Goal: Contribute content: Contribute content

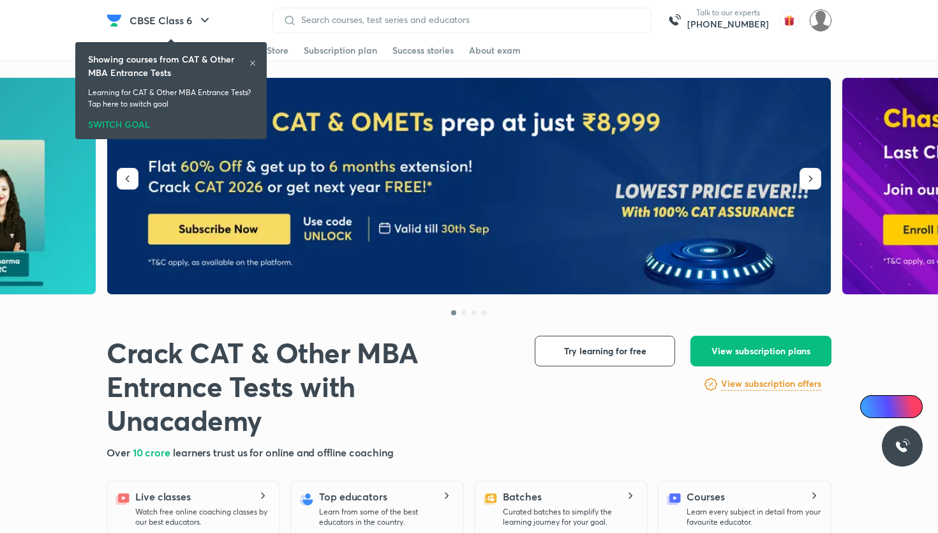
click at [827, 28] on img at bounding box center [821, 21] width 22 height 22
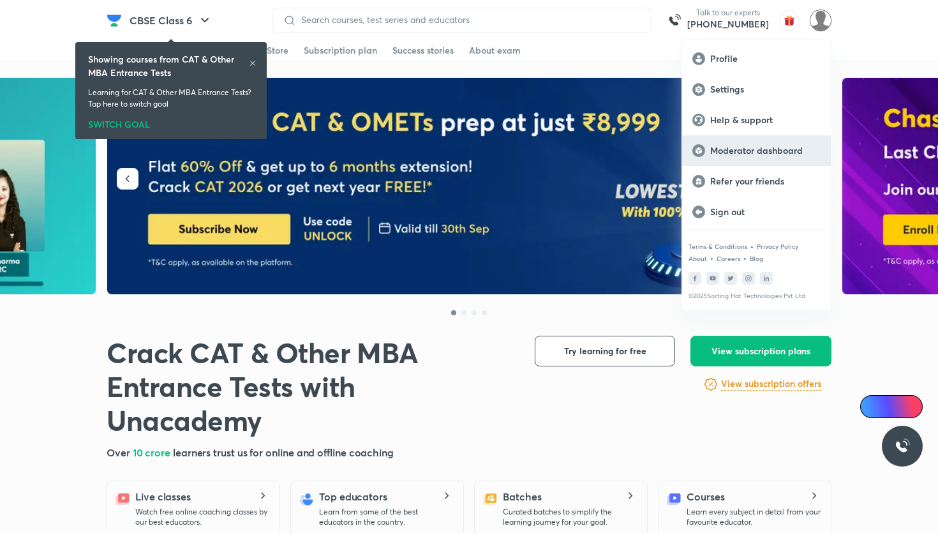
click at [751, 154] on p "Moderator dashboard" at bounding box center [765, 150] width 110 height 11
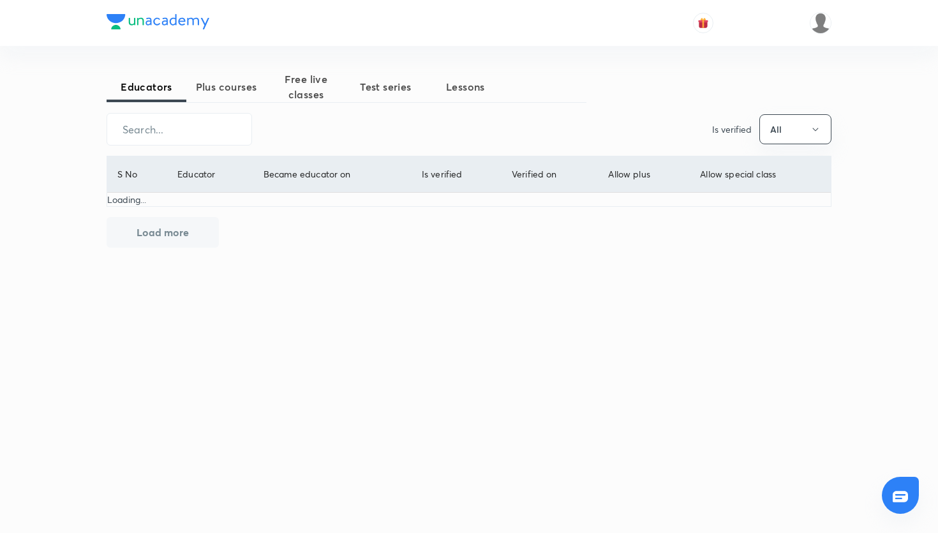
click at [248, 94] on span "Plus courses" at bounding box center [226, 86] width 80 height 15
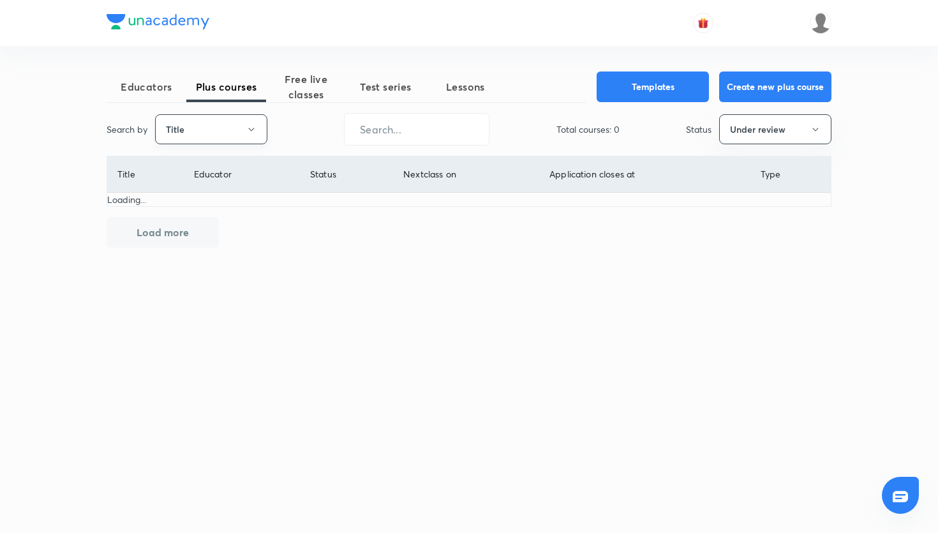
click at [261, 130] on button "Title" at bounding box center [211, 129] width 112 height 30
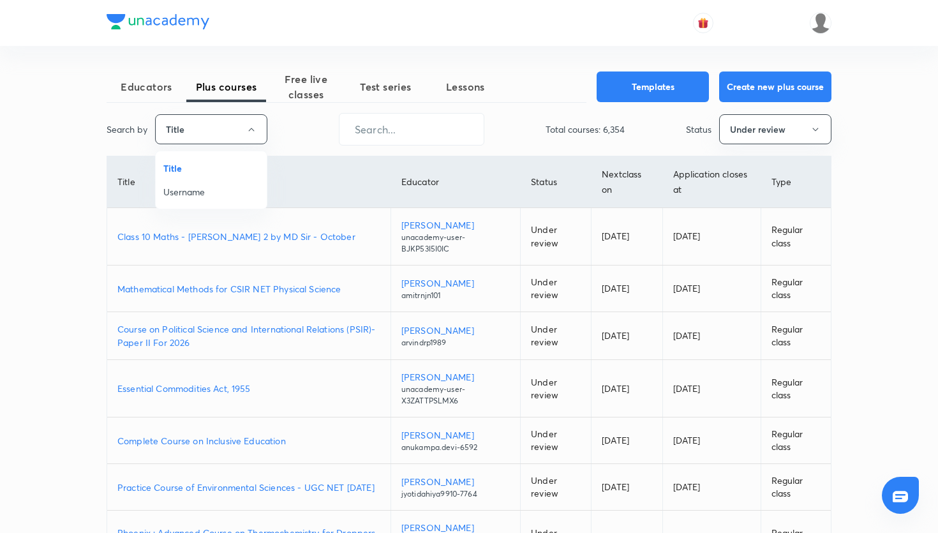
click at [216, 187] on span "Username" at bounding box center [211, 191] width 96 height 13
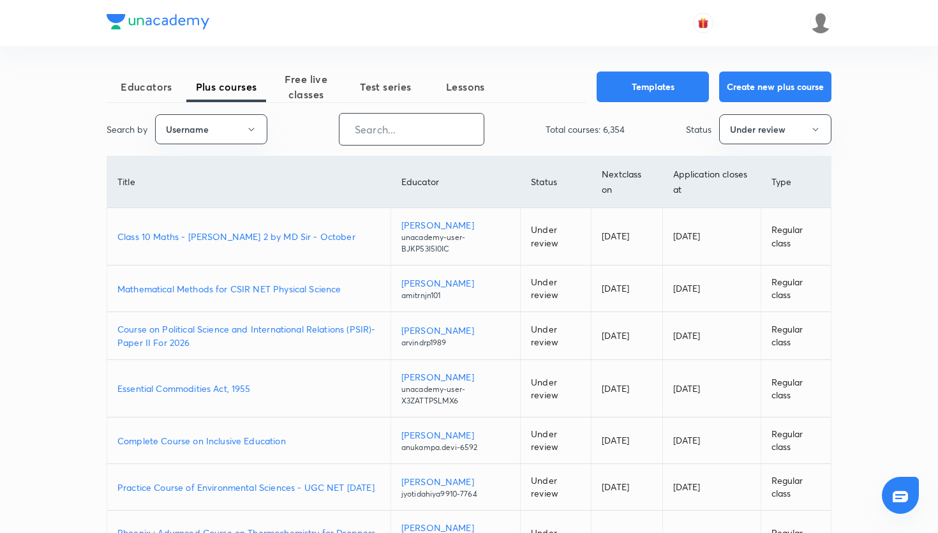
click at [404, 129] on input "text" at bounding box center [412, 129] width 144 height 33
paste input "moinpathan-6978"
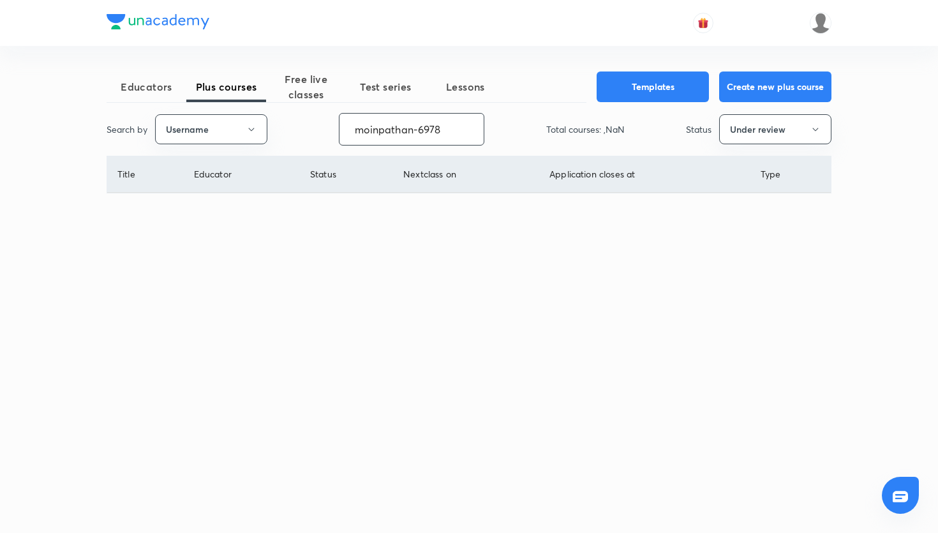
type input "moinpathan-6978"
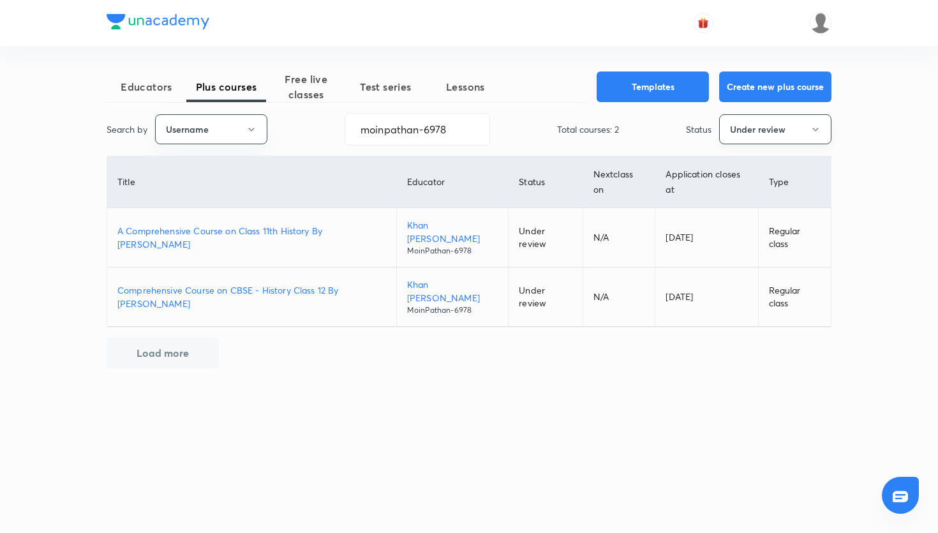
click at [755, 139] on button "Under review" at bounding box center [775, 129] width 112 height 30
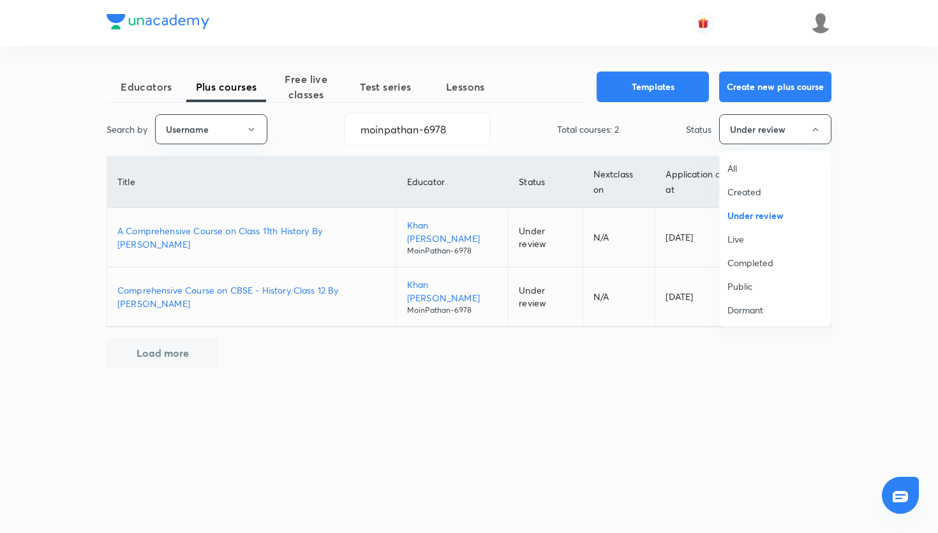
click at [747, 243] on span "Live" at bounding box center [776, 238] width 96 height 13
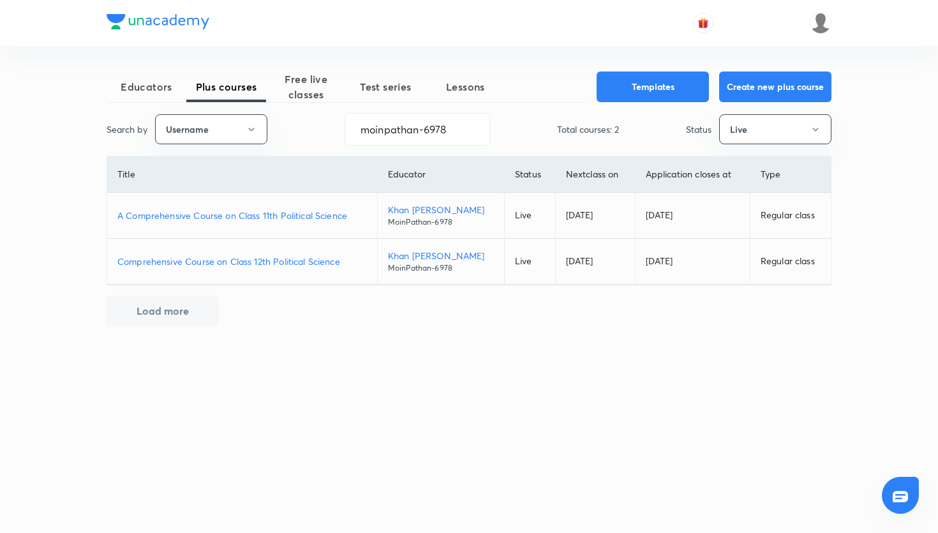
click at [315, 264] on p "Comprehensive Course on Class 12th Political Science" at bounding box center [242, 261] width 250 height 13
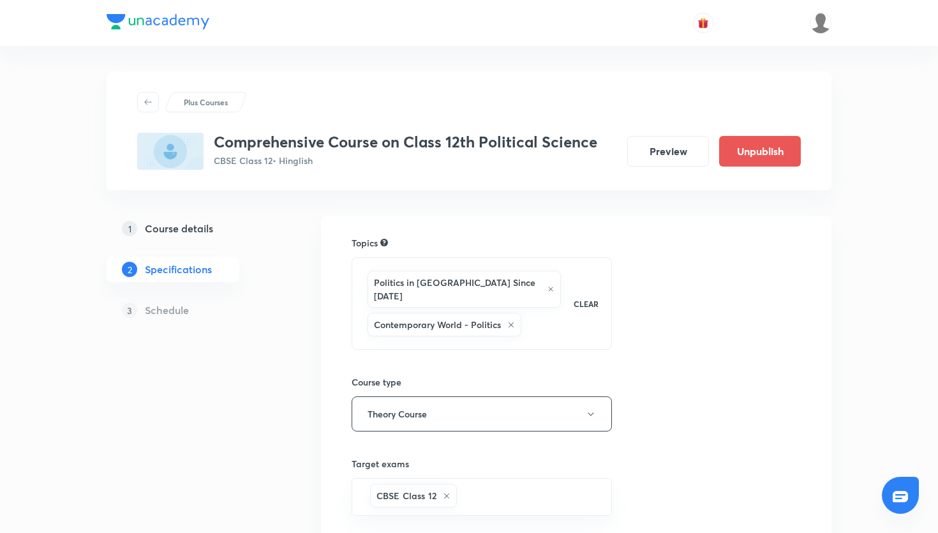
scroll to position [233, 0]
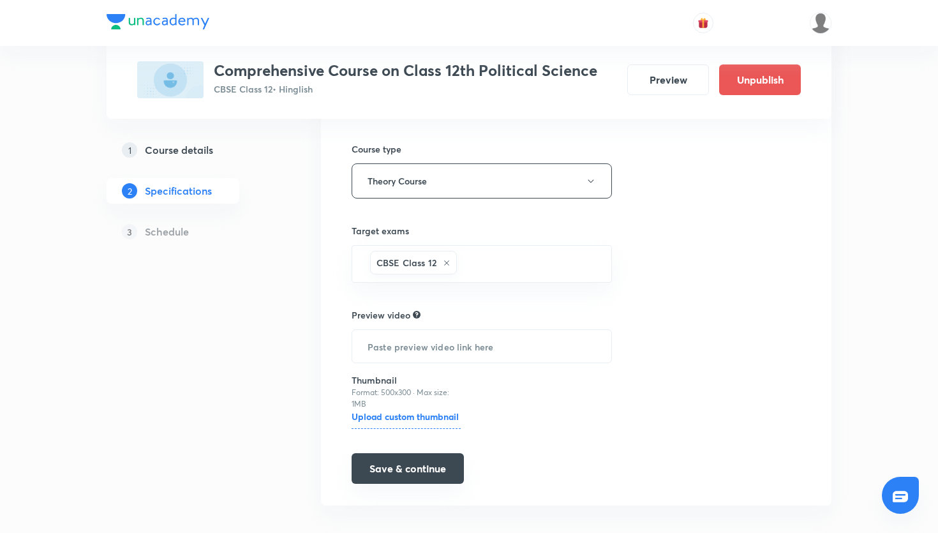
click at [403, 453] on button "Save & continue" at bounding box center [408, 468] width 112 height 31
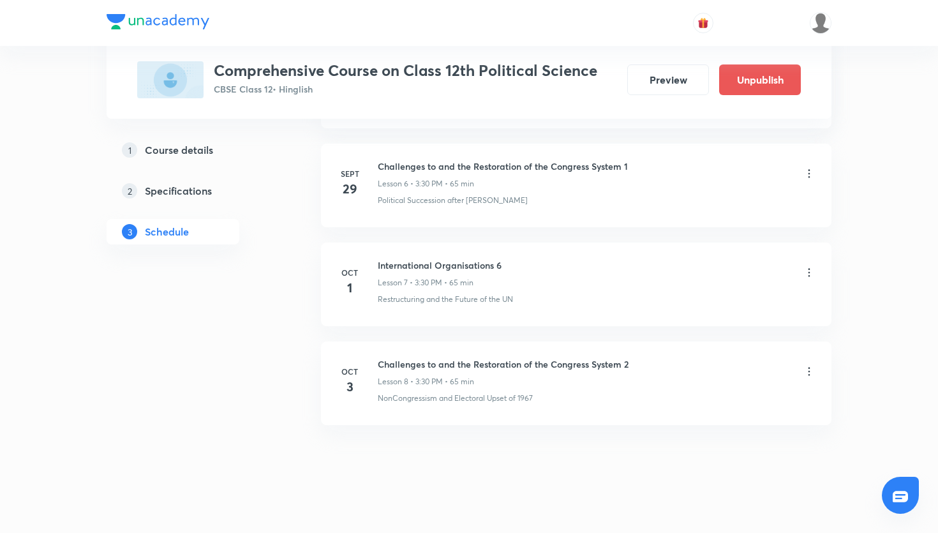
scroll to position [1220, 0]
